Goal: Task Accomplishment & Management: Use online tool/utility

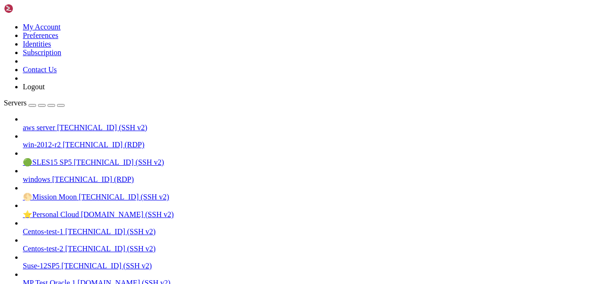
scroll to position [4, 1]
drag, startPoint x: 303, startPoint y: 780, endPoint x: 396, endPoint y: 781, distance: 92.6
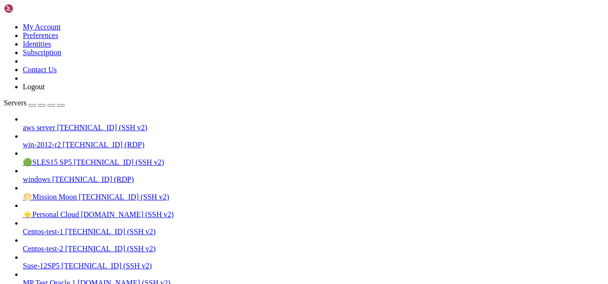
drag, startPoint x: 386, startPoint y: 780, endPoint x: 249, endPoint y: 791, distance: 137.2
drag, startPoint x: 122, startPoint y: 803, endPoint x: 8, endPoint y: 805, distance: 114.0
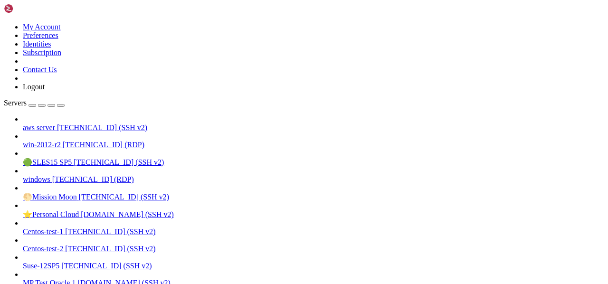
drag, startPoint x: 102, startPoint y: 805, endPoint x: 343, endPoint y: 802, distance: 241.2
drag, startPoint x: 7, startPoint y: 671, endPoint x: 34, endPoint y: 748, distance: 81.1
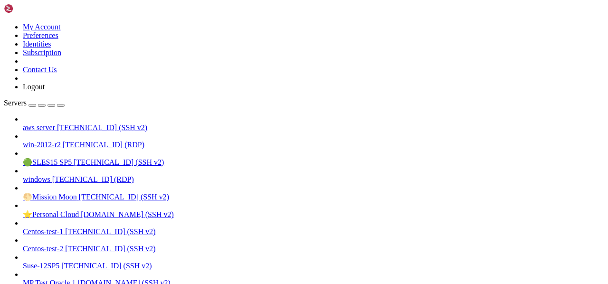
drag, startPoint x: 25, startPoint y: 749, endPoint x: 8, endPoint y: 678, distance: 73.7
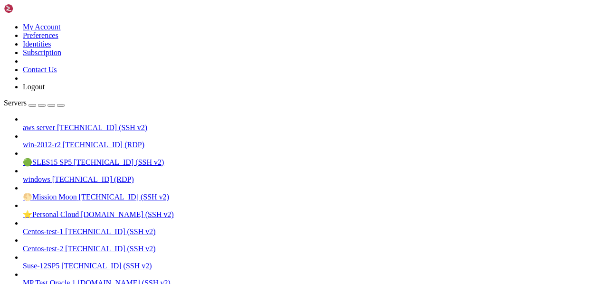
drag, startPoint x: 8, startPoint y: 673, endPoint x: 28, endPoint y: 749, distance: 78.2
